Goal: Information Seeking & Learning: Learn about a topic

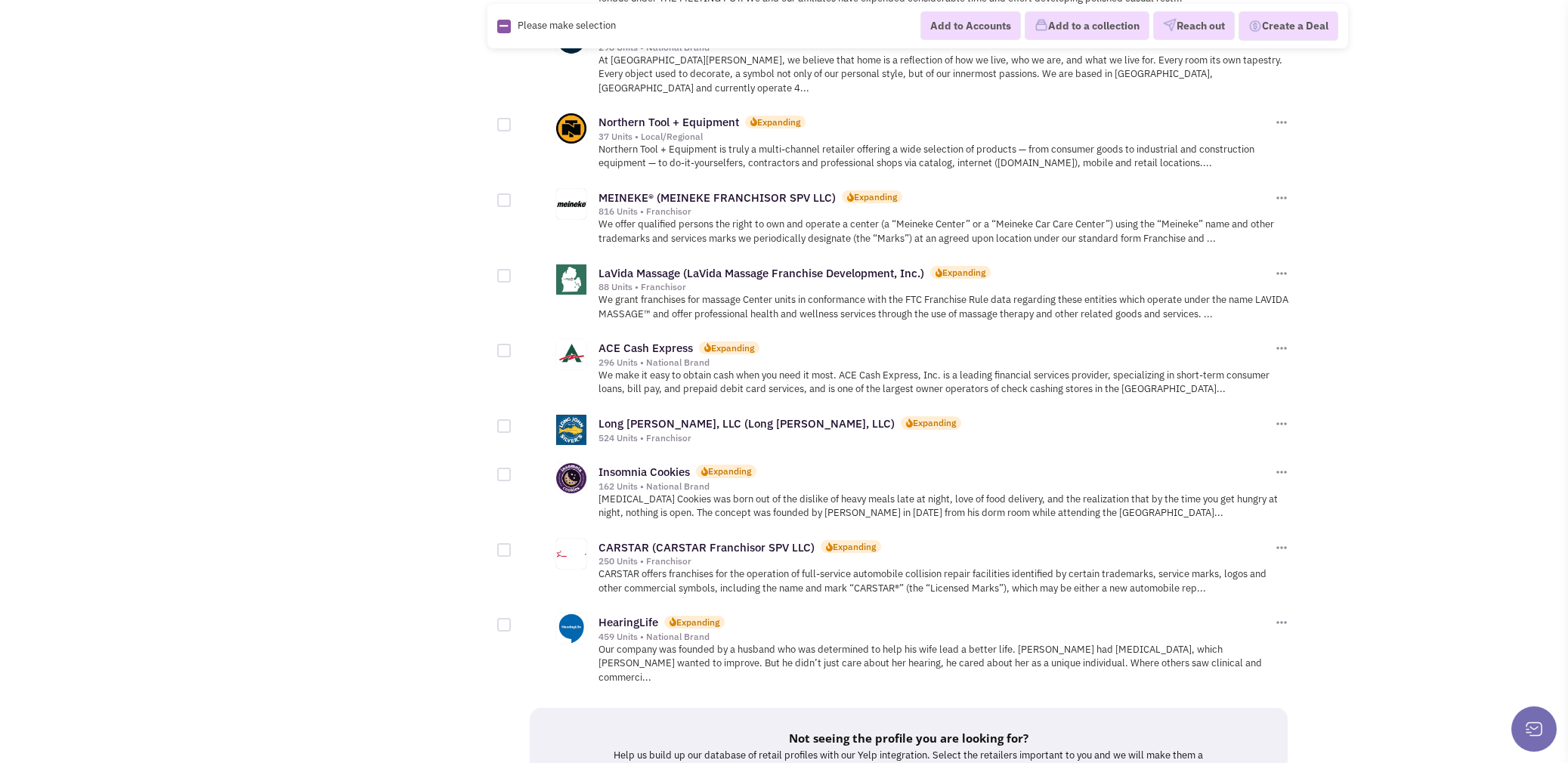
scroll to position [1589, 0]
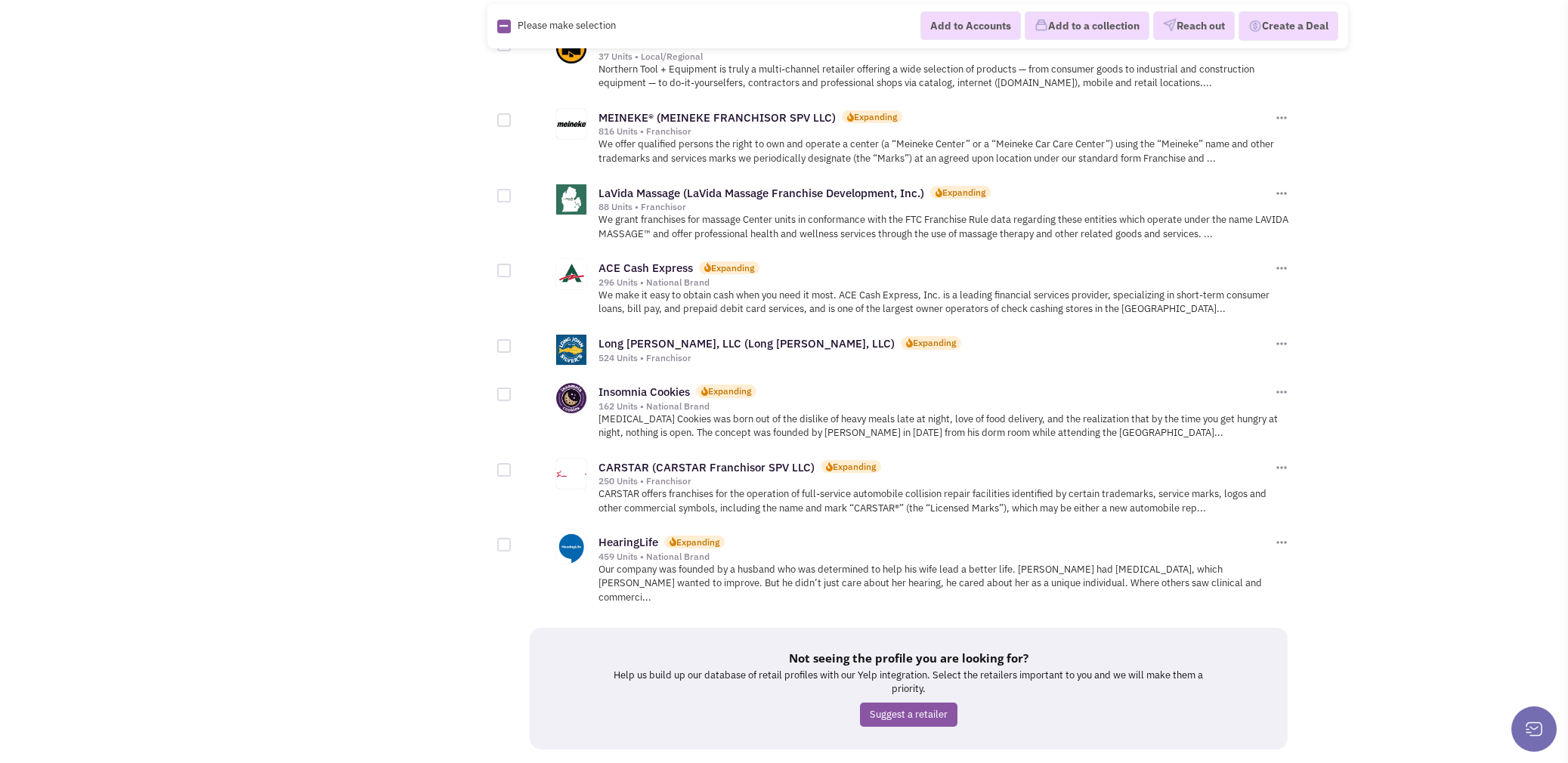
click at [1012, 762] on link "4" at bounding box center [1006, 777] width 23 height 23
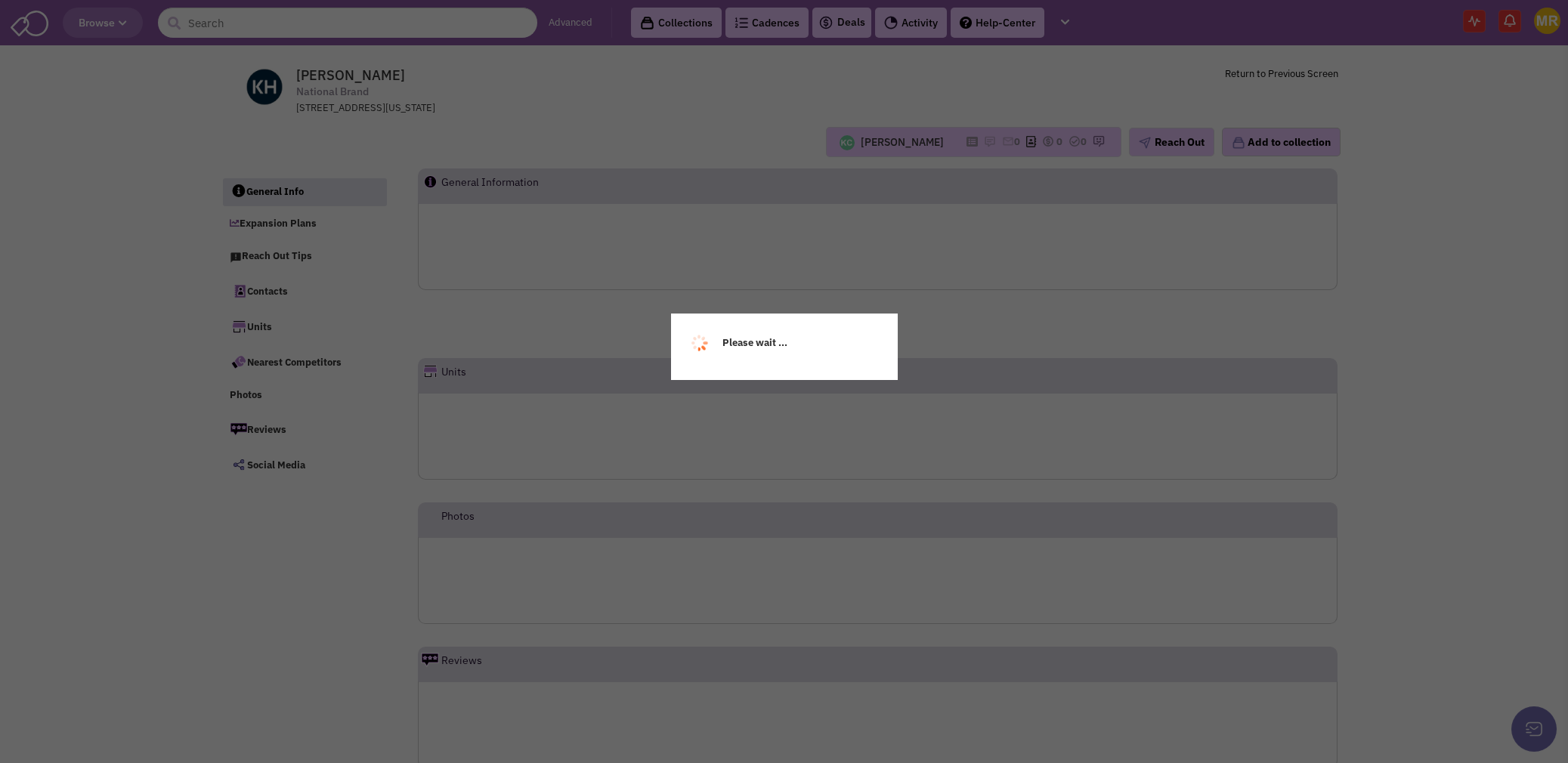
scroll to position [59, 0]
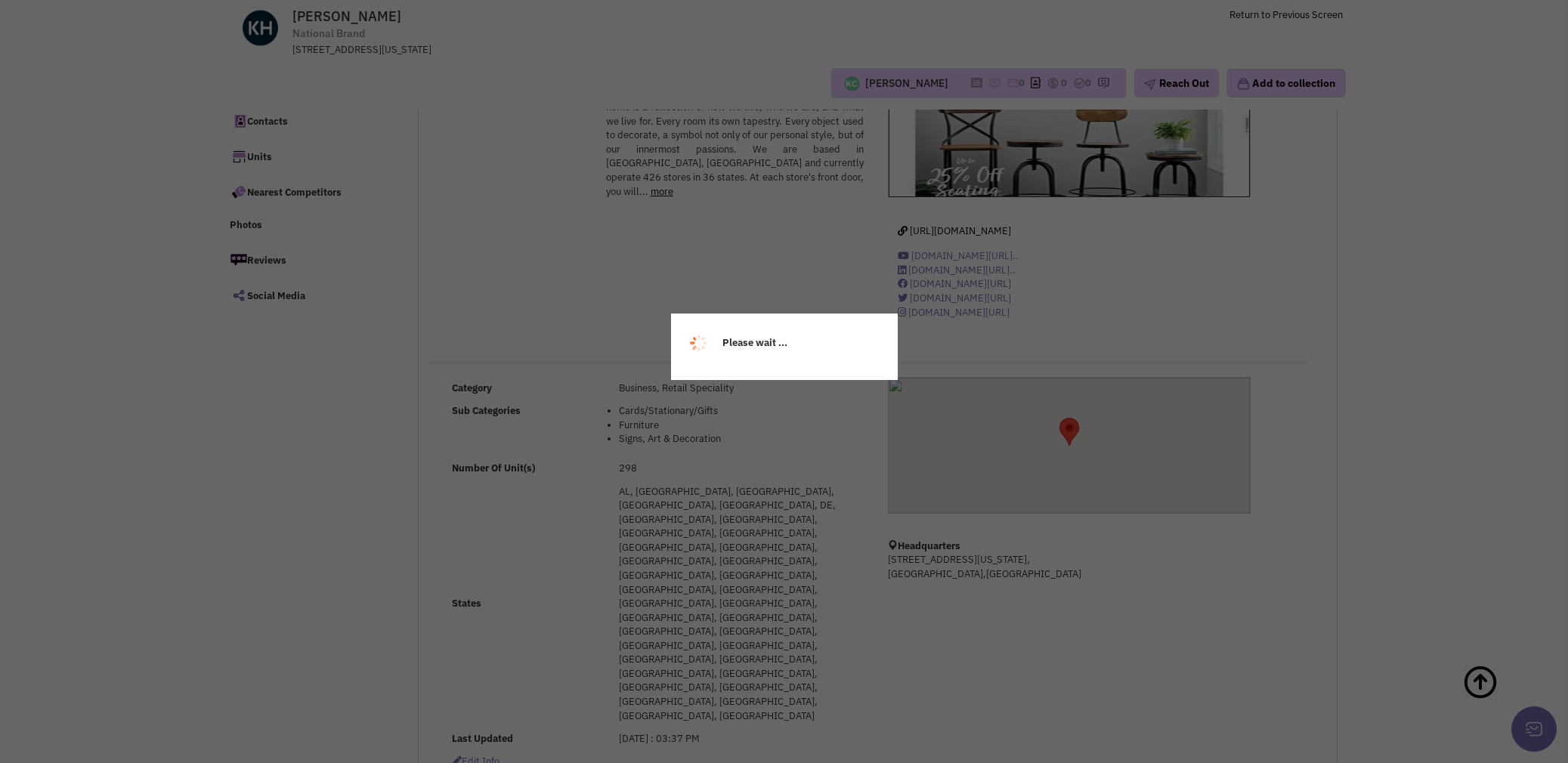
select select
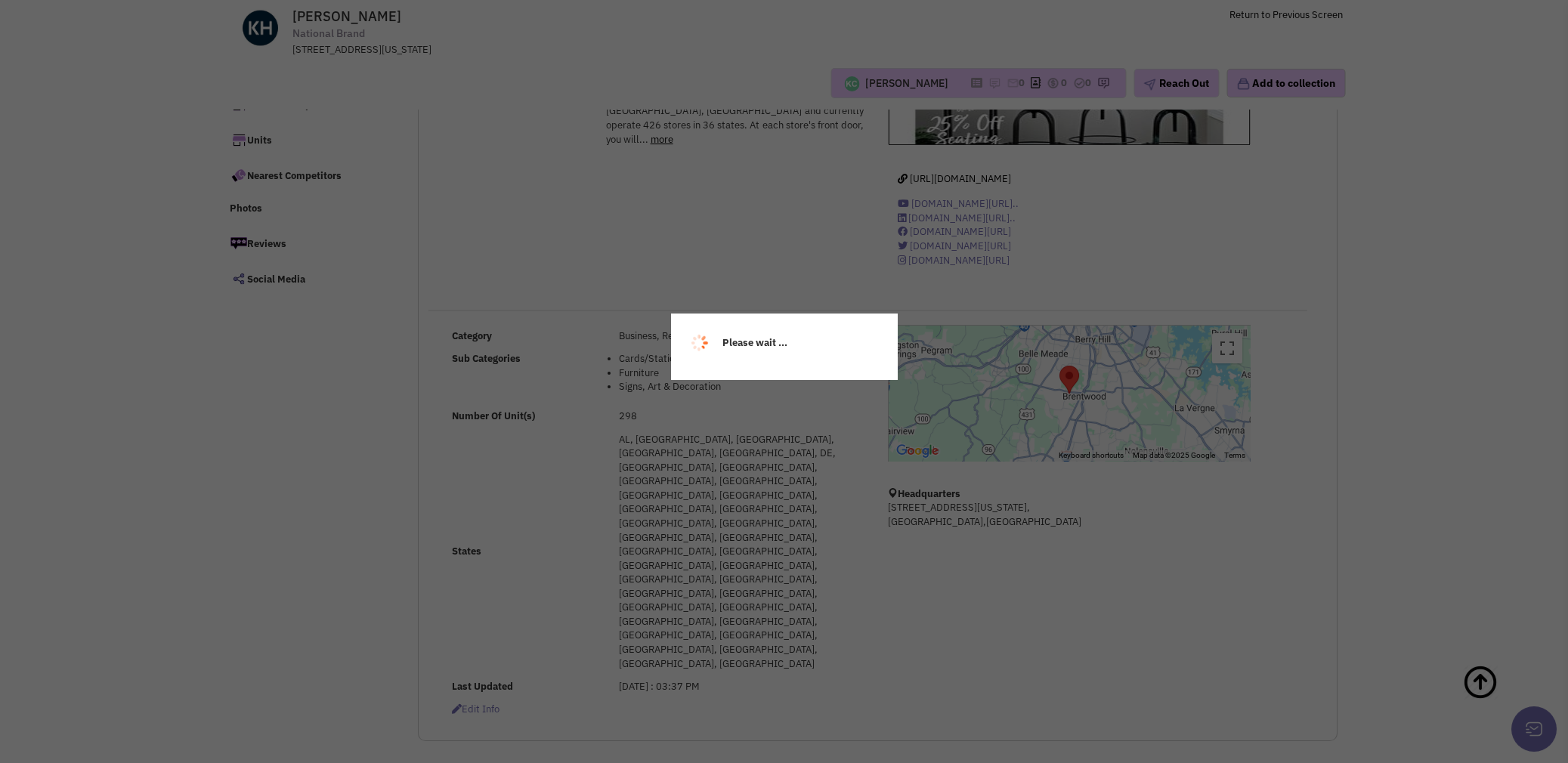
scroll to position [136, 0]
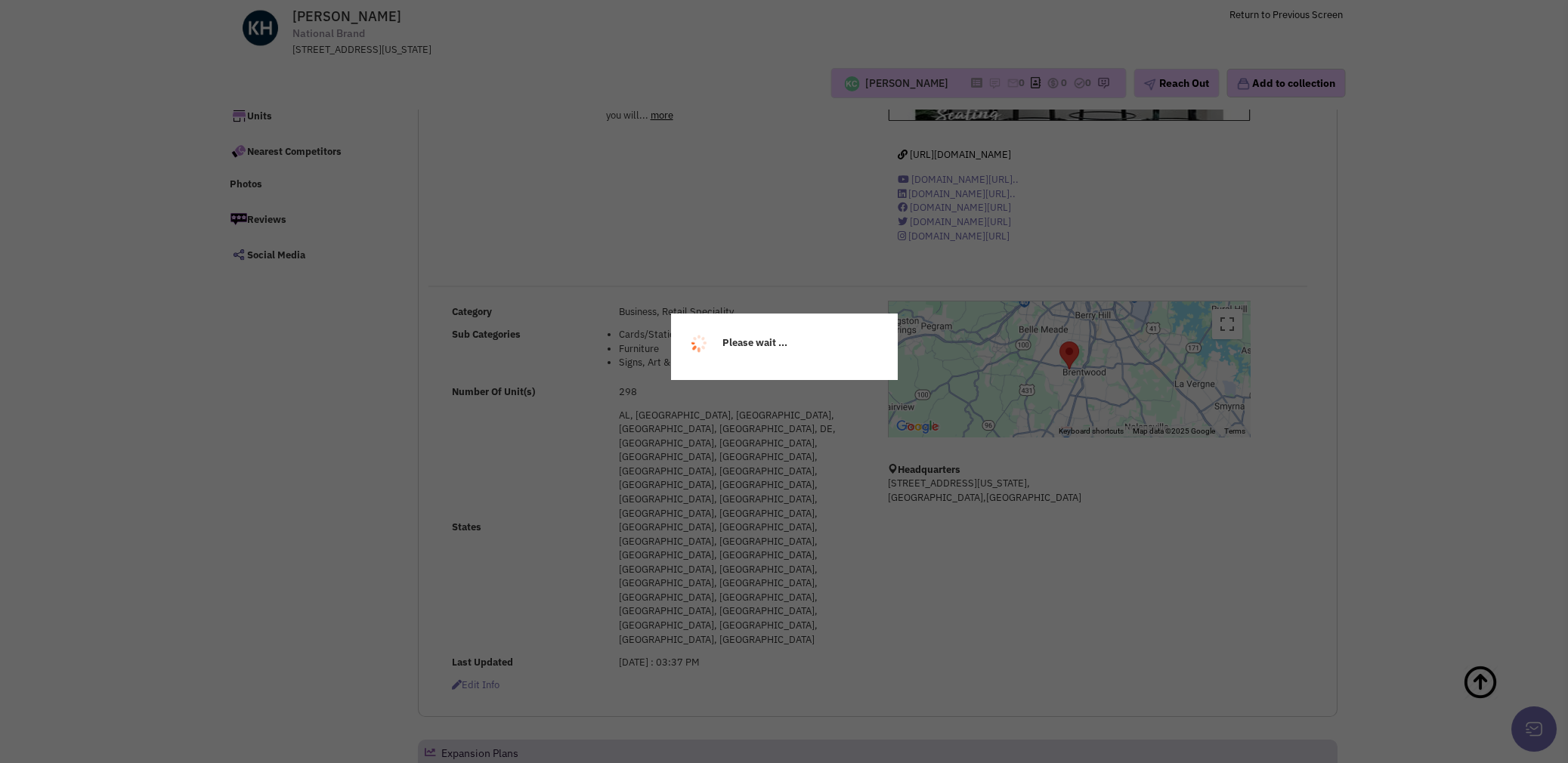
select select
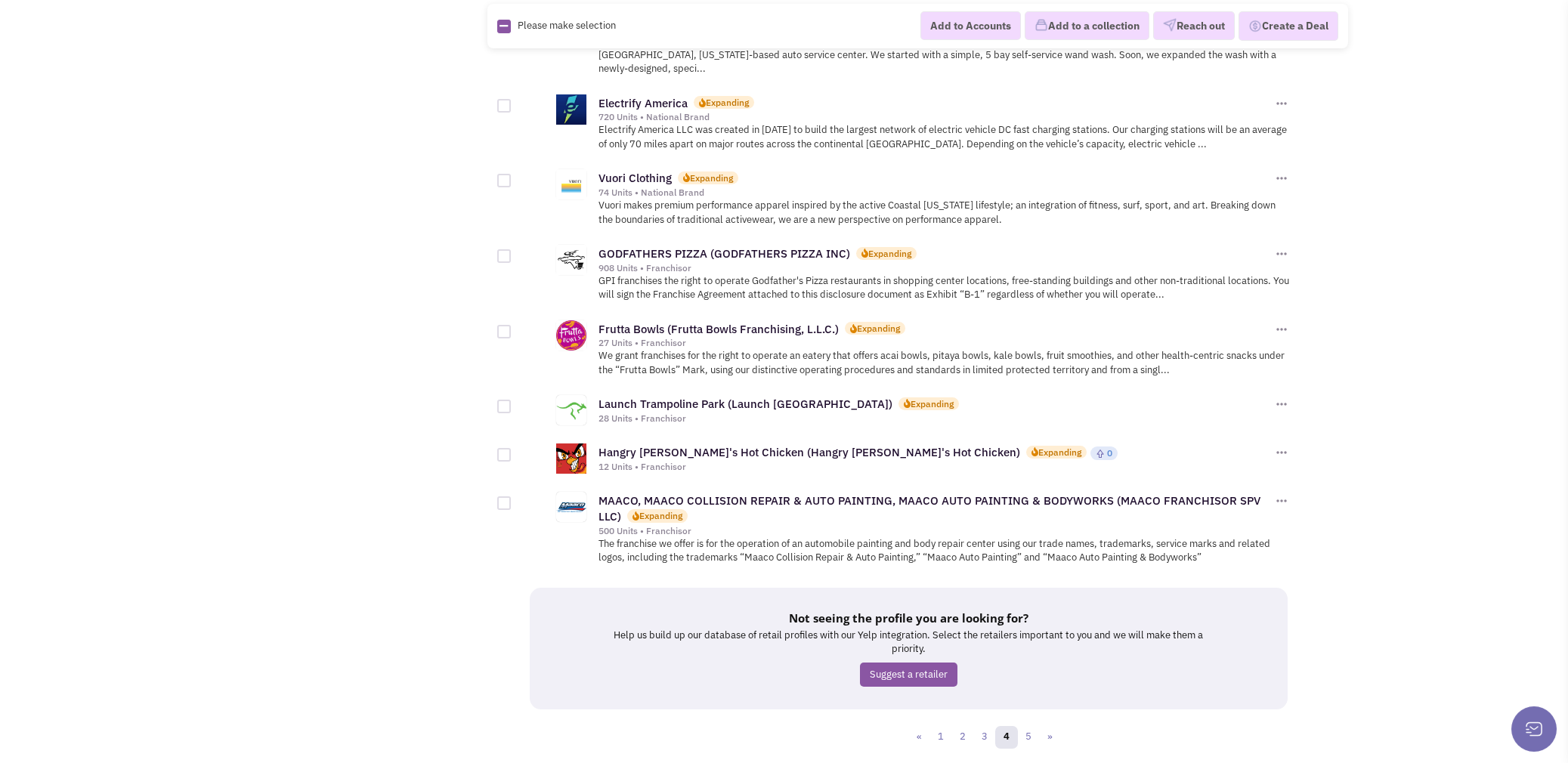
scroll to position [1482, 0]
click at [1032, 725] on link "5" at bounding box center [1028, 736] width 23 height 23
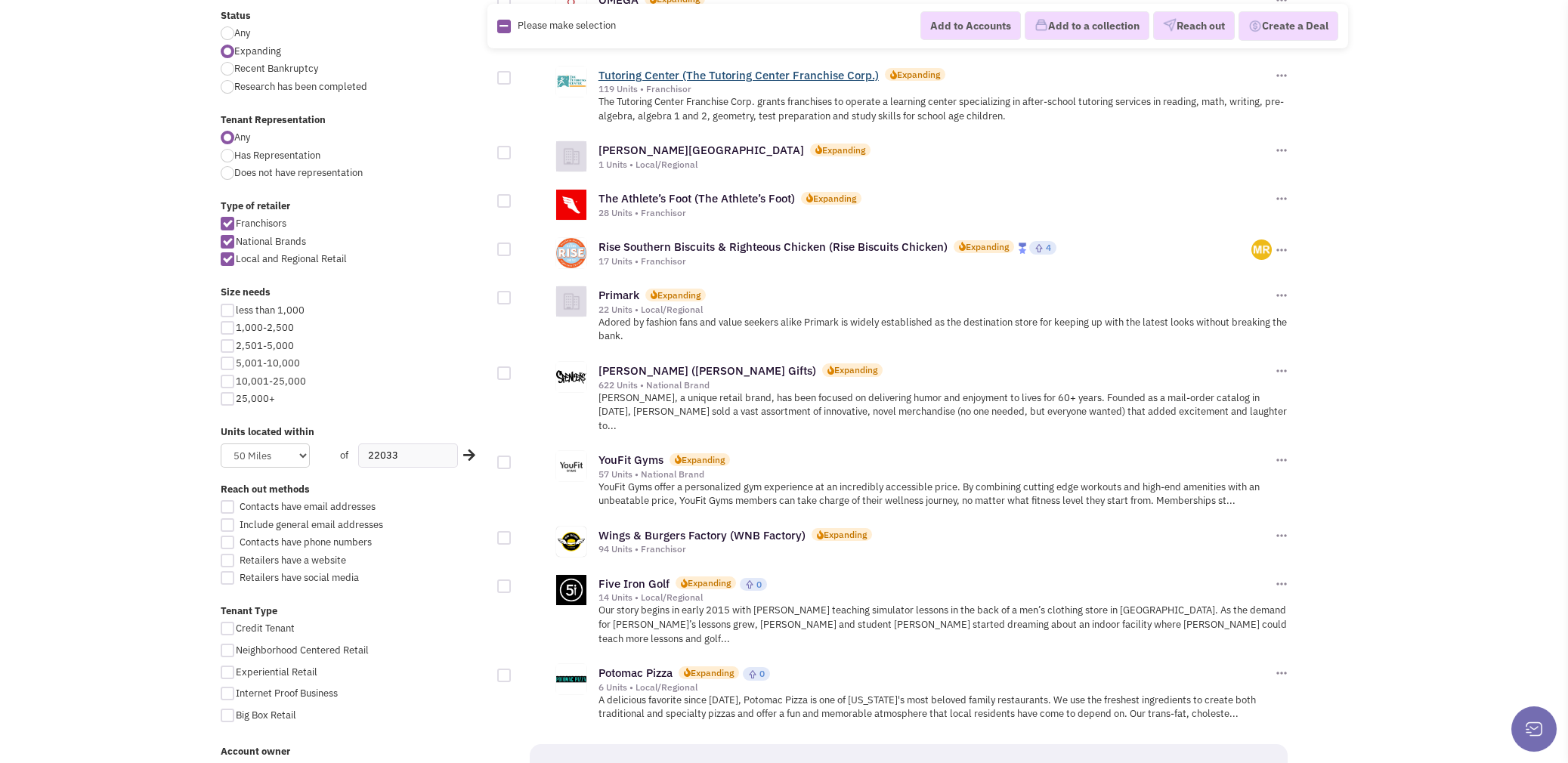
scroll to position [604, 0]
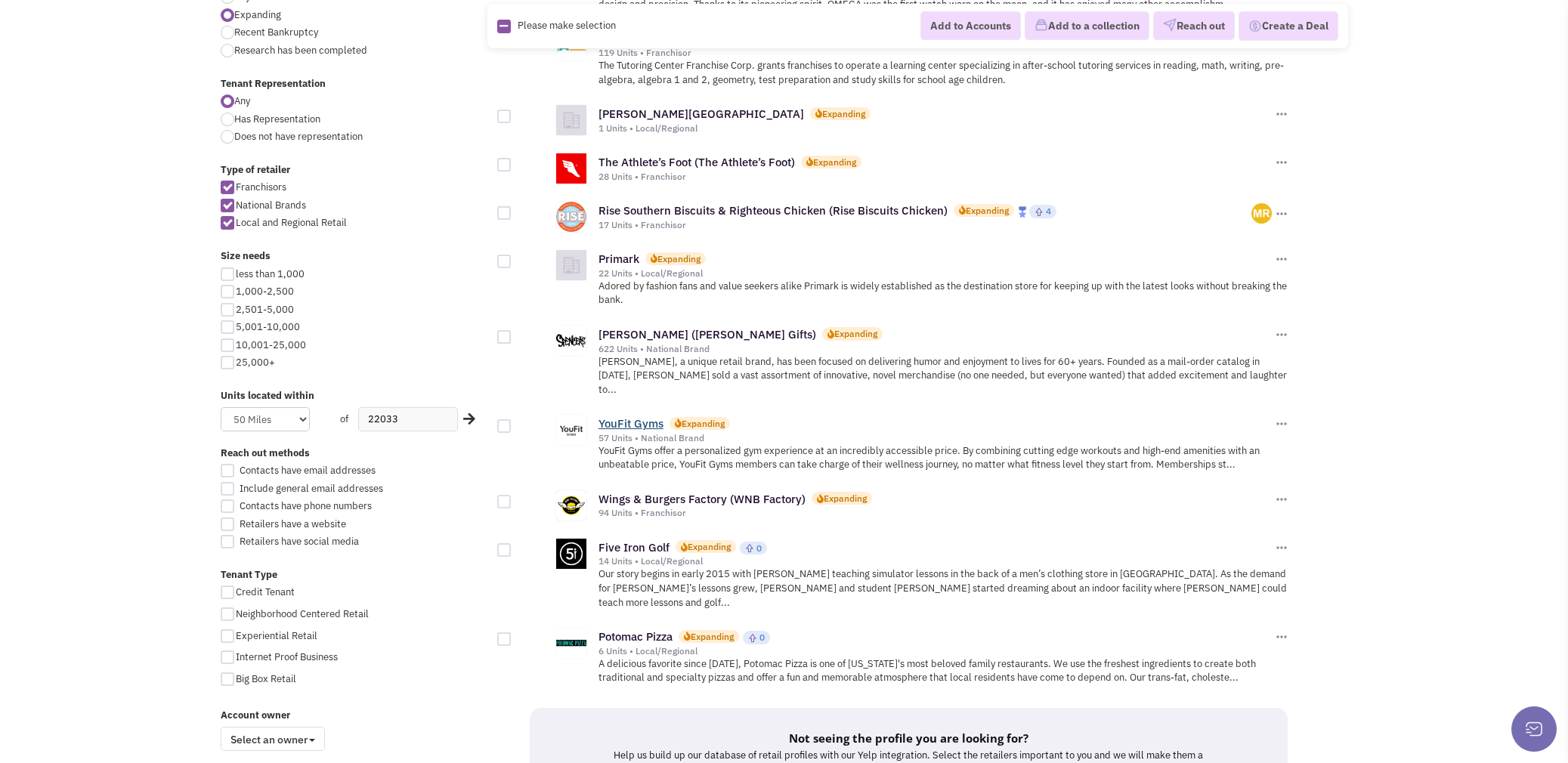
click at [644, 416] on link "YouFit Gyms" at bounding box center [631, 424] width 65 height 14
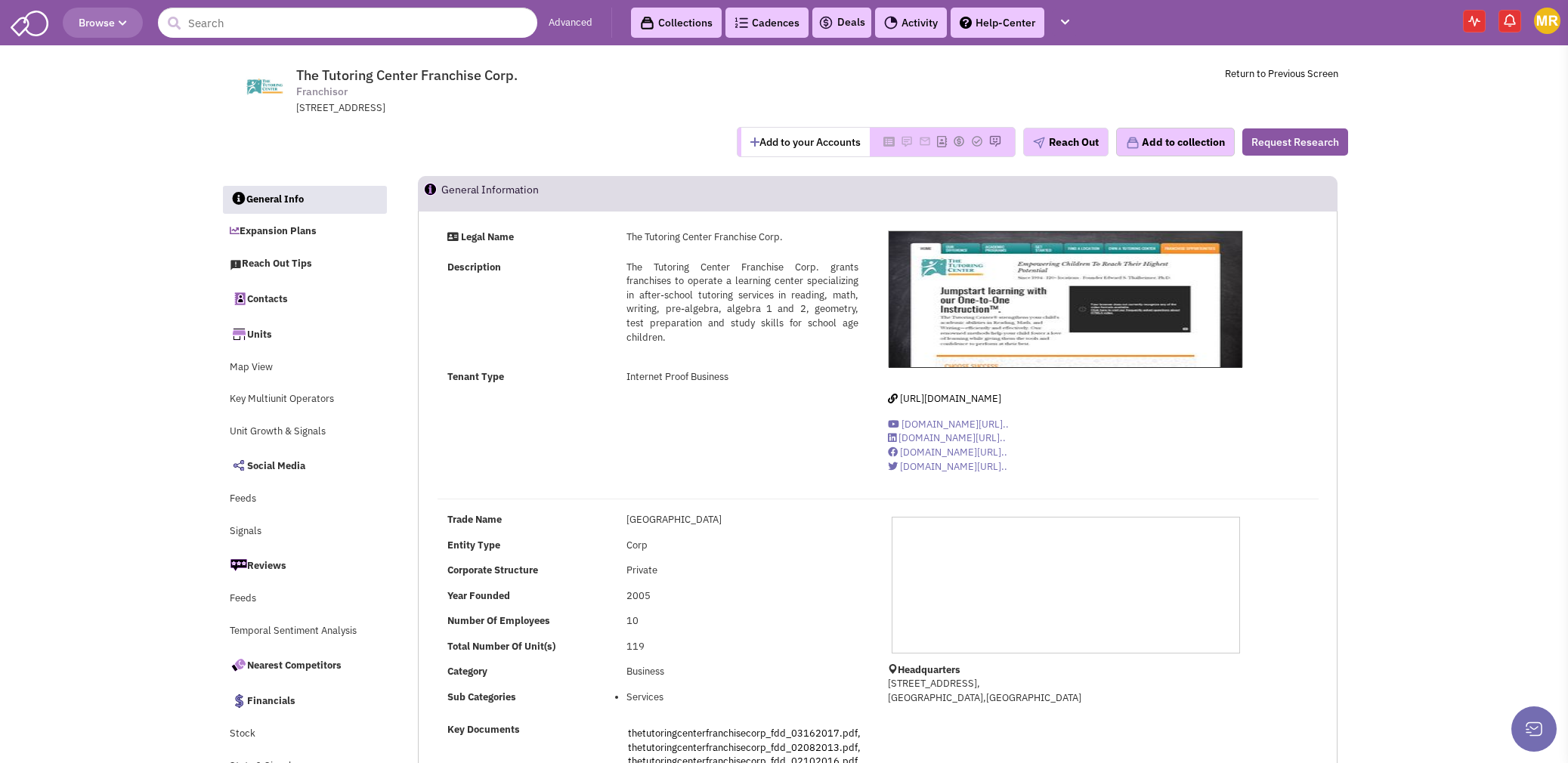
select select
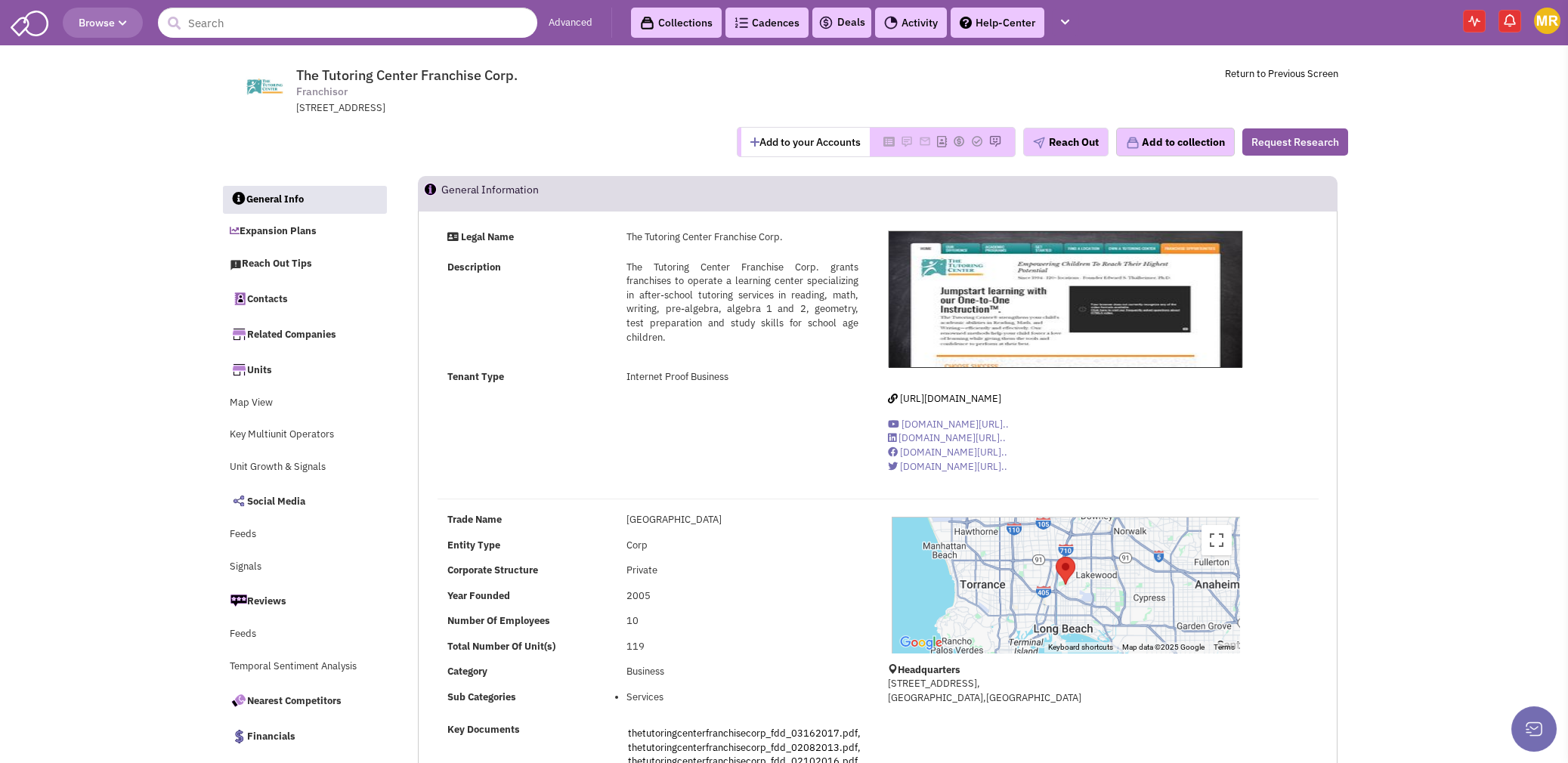
click at [997, 405] on div "https://www.tutoringcenter.com/ www.youtube.com/watch?v=h3R-Q8... www.linkedin.…" at bounding box center [1066, 358] width 375 height 255
click at [993, 401] on span "https://www.tutoringcenter.com/" at bounding box center [951, 398] width 102 height 13
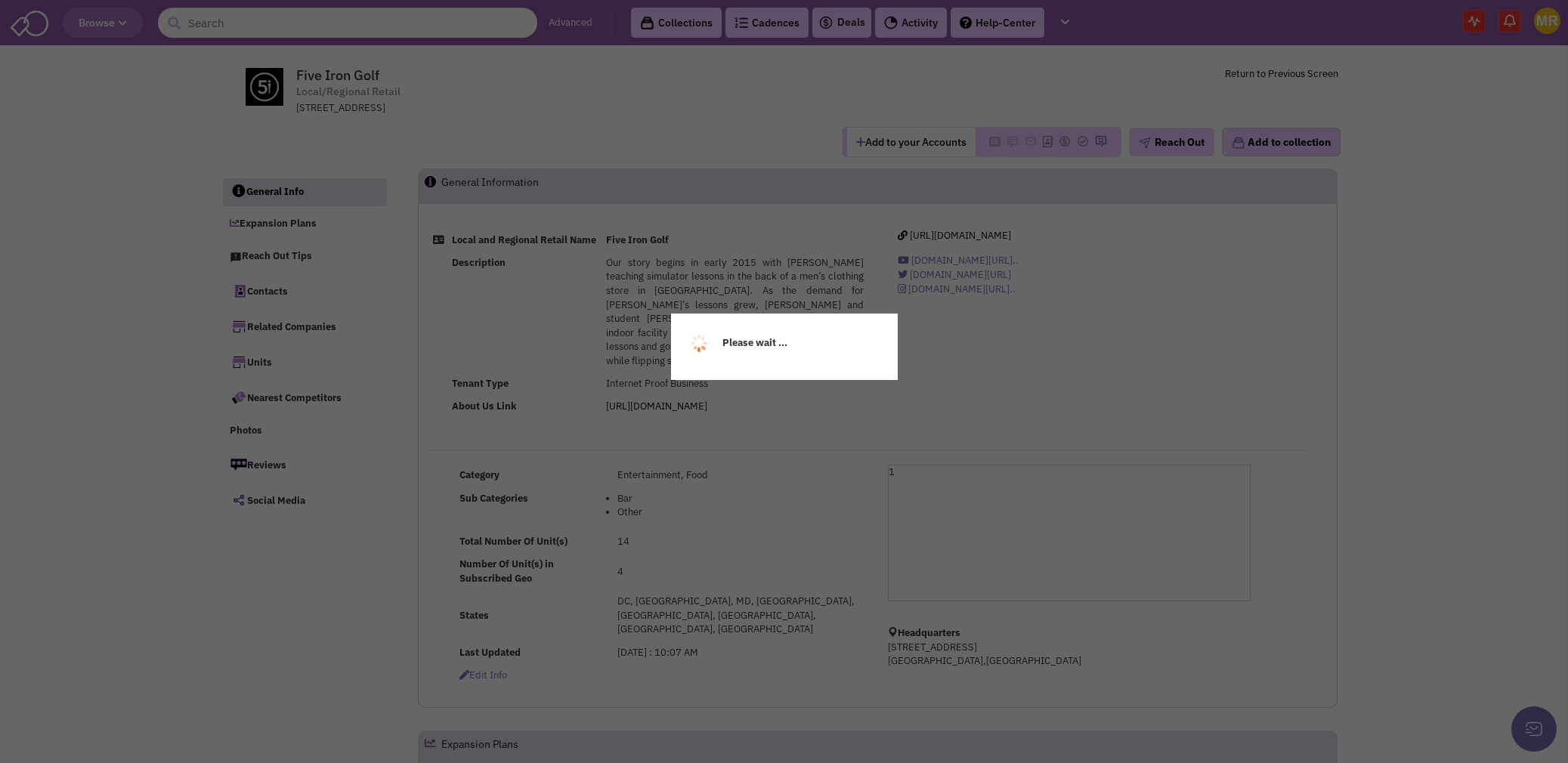
select select
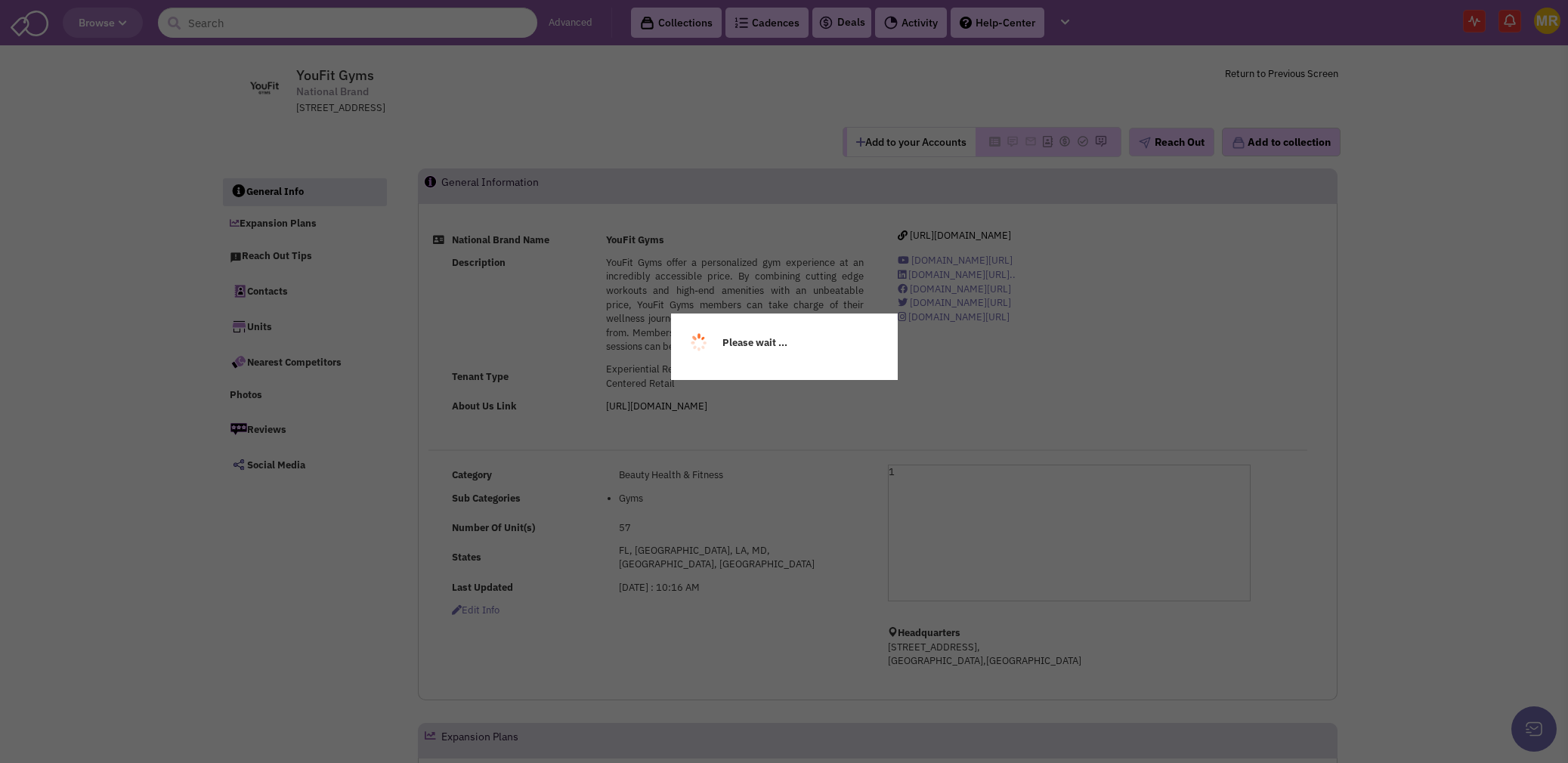
select select
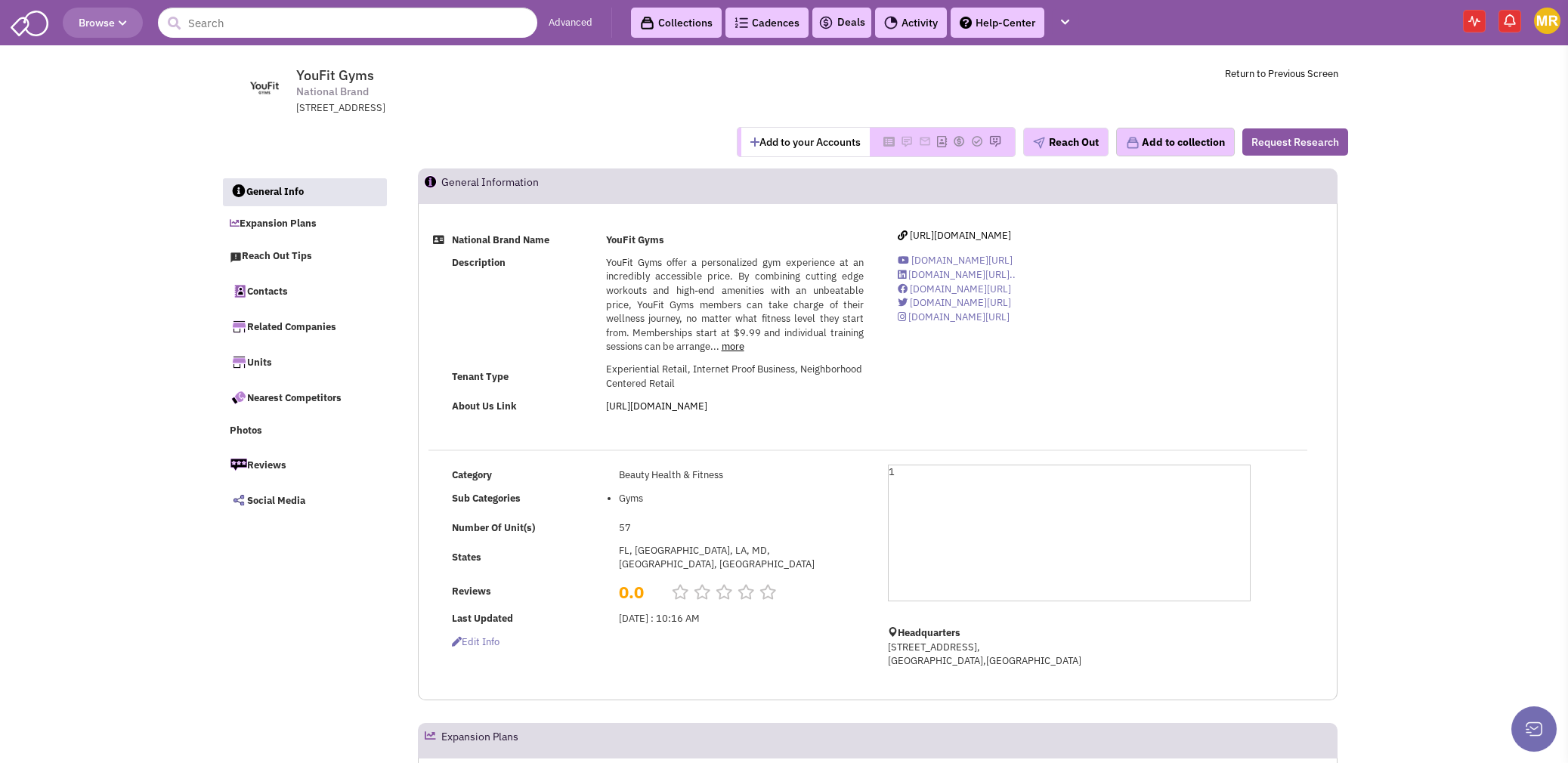
click at [977, 242] on div "[URL][DOMAIN_NAME] [DOMAIN_NAME][URL] [DOMAIN_NAME][URL].. [DOMAIN_NAME][URL] […" at bounding box center [1070, 282] width 382 height 106
click at [973, 237] on span "[URL][DOMAIN_NAME]" at bounding box center [961, 236] width 102 height 13
